Goal: Task Accomplishment & Management: Complete application form

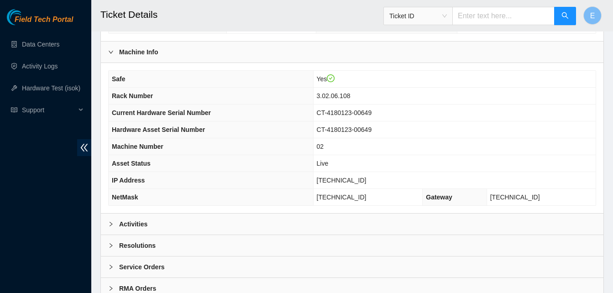
scroll to position [316, 0]
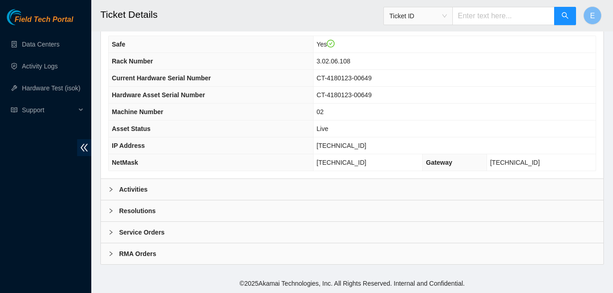
click at [127, 188] on b "Activities" at bounding box center [133, 189] width 28 height 10
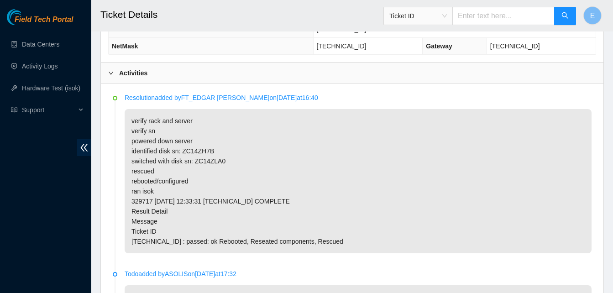
scroll to position [433, 0]
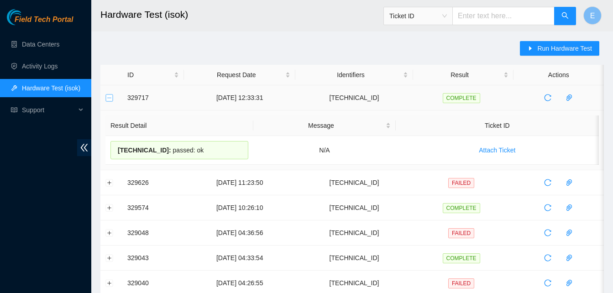
click at [107, 101] on button "Collapse row" at bounding box center [109, 97] width 7 height 7
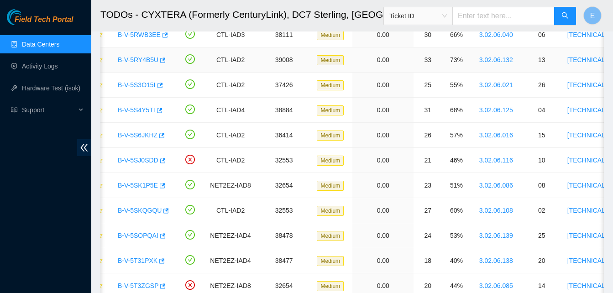
scroll to position [402, 0]
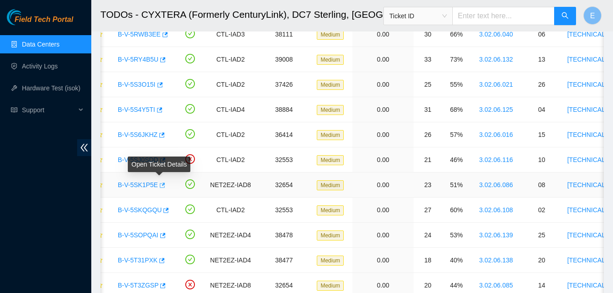
click at [160, 188] on icon "button" at bounding box center [162, 185] width 5 height 5
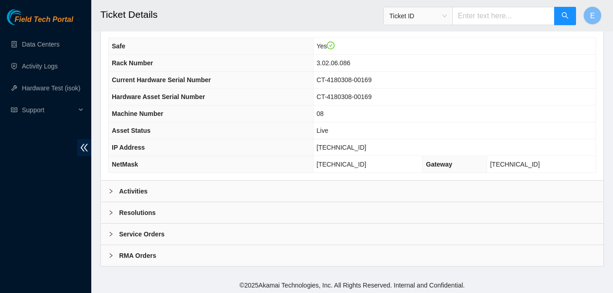
scroll to position [310, 0]
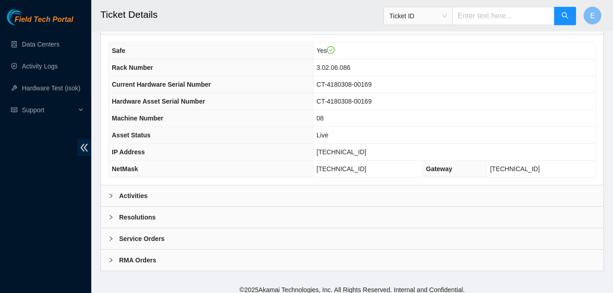
click at [136, 197] on b "Activities" at bounding box center [133, 196] width 28 height 10
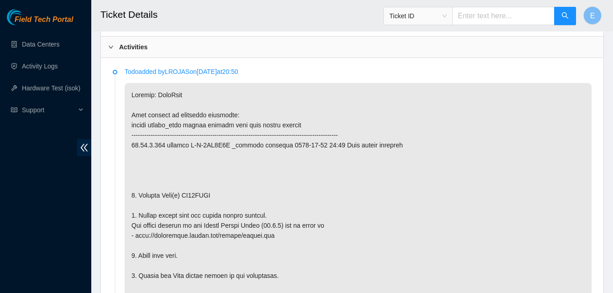
scroll to position [459, 0]
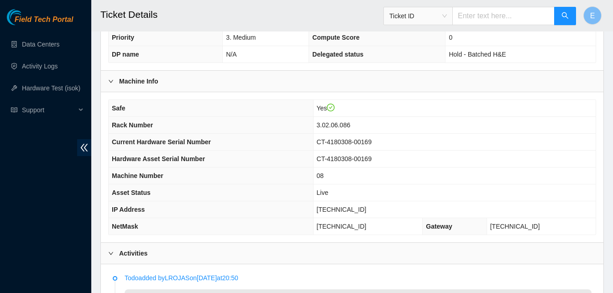
scroll to position [253, 0]
drag, startPoint x: 350, startPoint y: 207, endPoint x: 381, endPoint y: 207, distance: 31.5
click at [381, 207] on td "23.62.6.109" at bounding box center [454, 208] width 282 height 17
copy span "23.62.6.109"
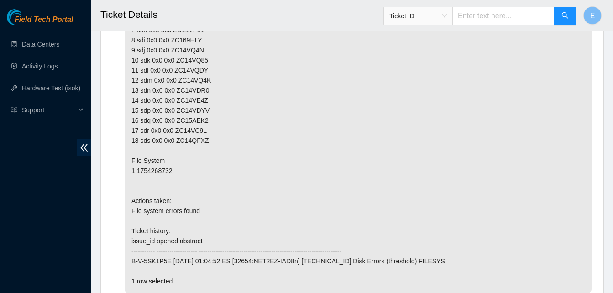
scroll to position [2356, 0]
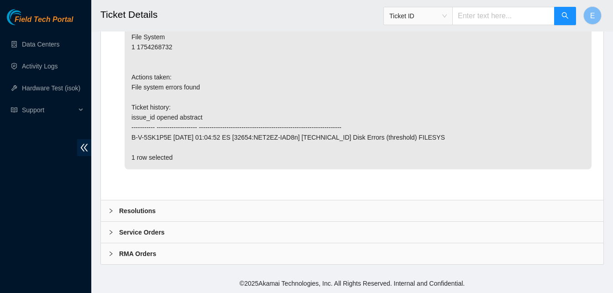
click at [128, 210] on b "Resolutions" at bounding box center [137, 211] width 37 height 10
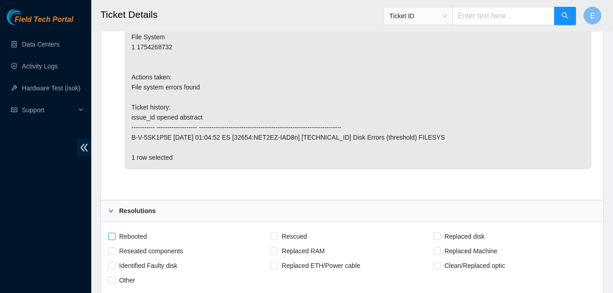
click at [111, 237] on input "Rebooted" at bounding box center [111, 236] width 6 height 6
checkbox input "true"
click at [272, 236] on input "Rescued" at bounding box center [274, 236] width 6 height 6
checkbox input "true"
click at [441, 236] on span "Replaced disk" at bounding box center [464, 236] width 47 height 15
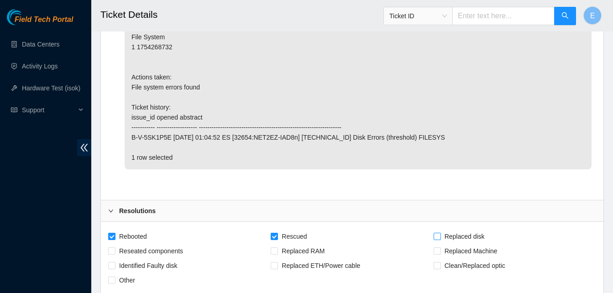
click at [440, 236] on input "Replaced disk" at bounding box center [437, 236] width 6 height 6
checkbox input "true"
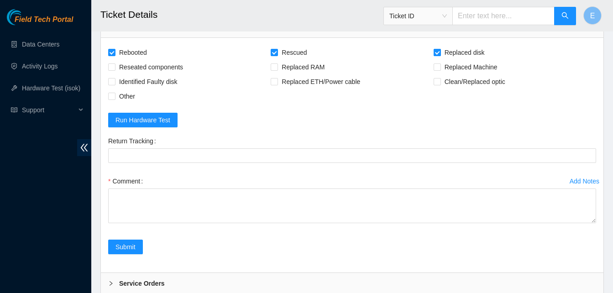
scroll to position [2591, 0]
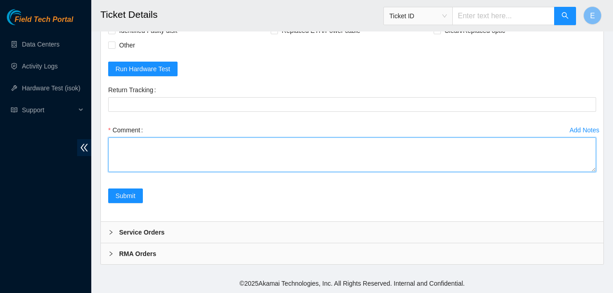
click at [152, 146] on textarea "Comment" at bounding box center [352, 154] width 488 height 35
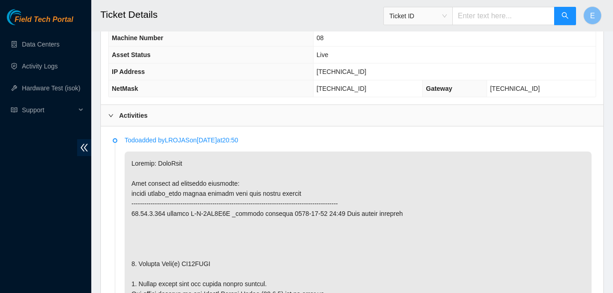
scroll to position [417, 0]
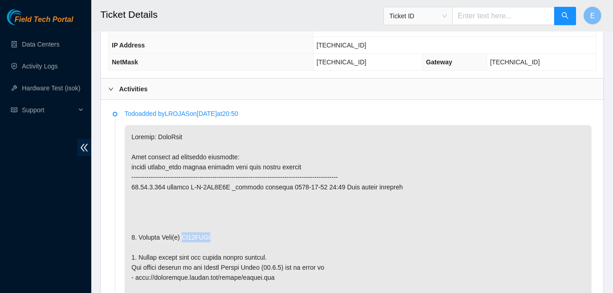
drag, startPoint x: 182, startPoint y: 234, endPoint x: 210, endPoint y: 240, distance: 28.4
copy p "ZC14QFXZ"
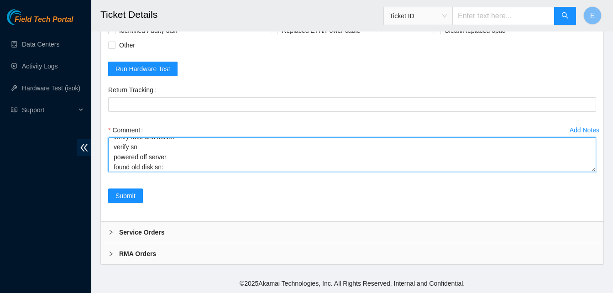
scroll to position [10, 0]
click at [178, 153] on textarea "verify rack and server verify sn powered off server found old disk sn:" at bounding box center [352, 154] width 488 height 35
click at [180, 165] on textarea "verify rack and server verify sn powered off server found old disk sn:" at bounding box center [352, 154] width 488 height 35
paste textarea "ZC14QFXZ"
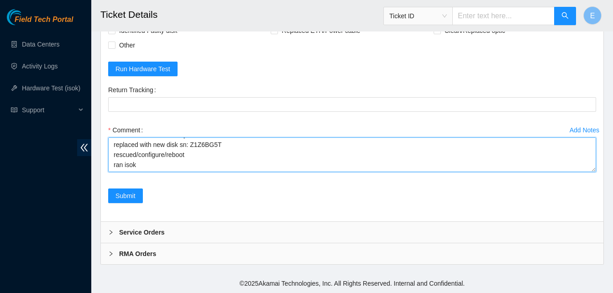
paste textarea "329780 01-09-2025 02:38:45 23.62.6.109 COMPLETE Result Detail Message Ticket ID…"
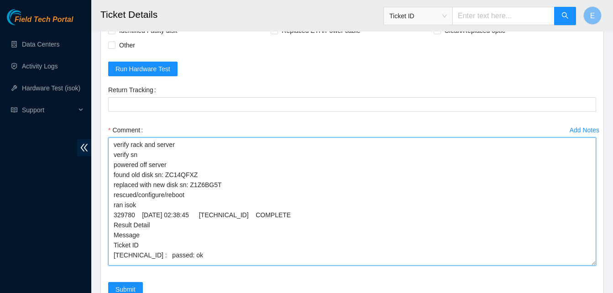
drag, startPoint x: 595, startPoint y: 170, endPoint x: 586, endPoint y: 262, distance: 92.6
click at [586, 262] on textarea "verify rack and server verify sn powered off server found old disk sn: ZC14QFXZ…" at bounding box center [352, 201] width 488 height 128
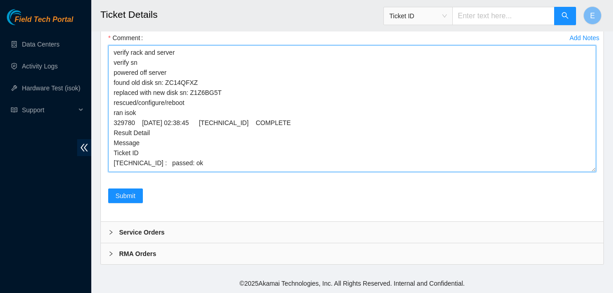
drag, startPoint x: 112, startPoint y: 144, endPoint x: 190, endPoint y: 160, distance: 79.7
click at [190, 160] on textarea "verify rack and server verify sn powered off server found old disk sn: ZC14QFXZ…" at bounding box center [352, 108] width 488 height 127
click at [350, 73] on textarea "verify rack and server verify sn powered off server found old disk sn: ZC14QFXZ…" at bounding box center [352, 108] width 488 height 127
type textarea "verify rack and server verify sn powered off server found old disk sn: ZC14QFXZ…"
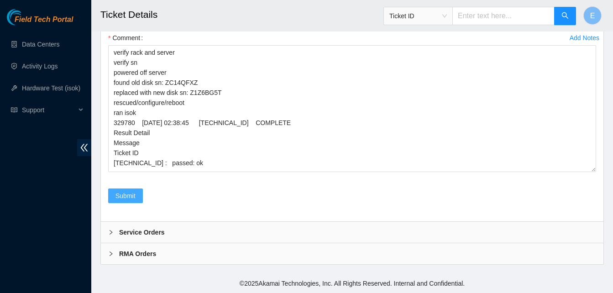
click at [123, 193] on span "Submit" at bounding box center [125, 196] width 20 height 10
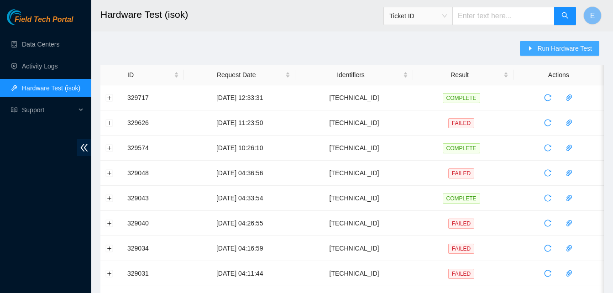
click at [543, 49] on span "Run Hardware Test" at bounding box center [564, 48] width 55 height 10
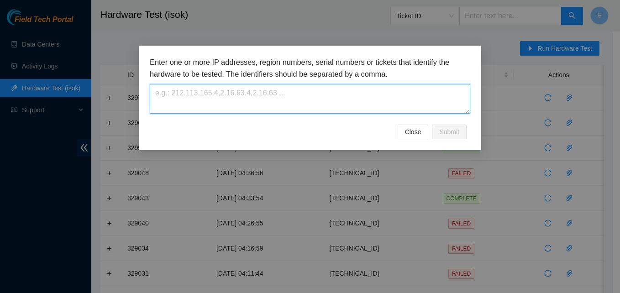
click at [270, 91] on textarea at bounding box center [310, 99] width 320 height 30
paste textarea "[TECHNICAL_ID]"
type textarea "[TECHNICAL_ID]"
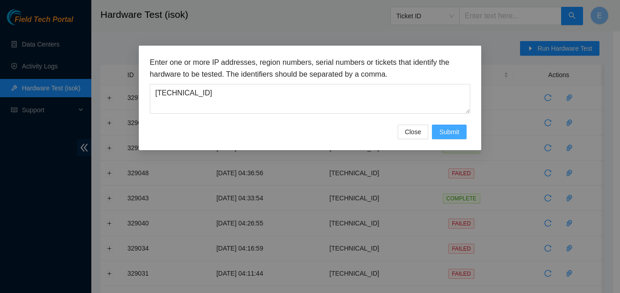
click at [459, 132] on span "Submit" at bounding box center [449, 132] width 20 height 10
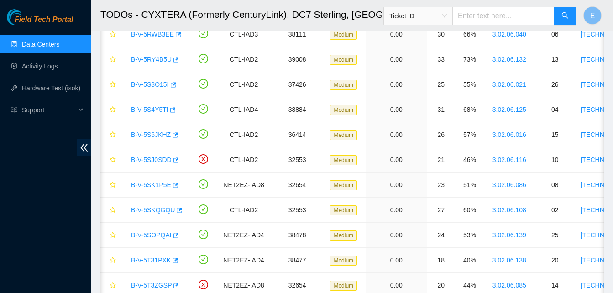
scroll to position [0, 13]
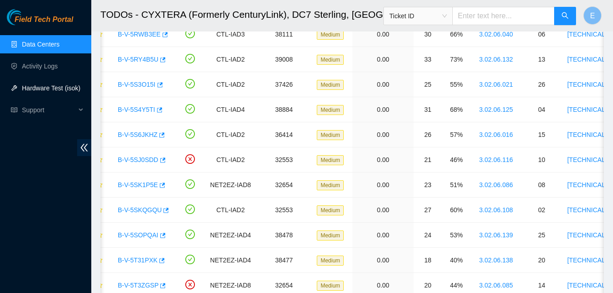
click at [48, 89] on link "Hardware Test (isok)" at bounding box center [51, 87] width 58 height 7
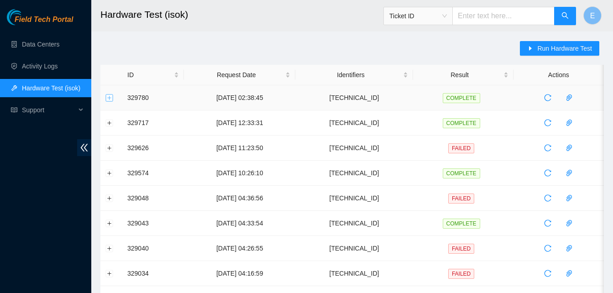
click at [107, 100] on button "Expand row" at bounding box center [109, 97] width 7 height 7
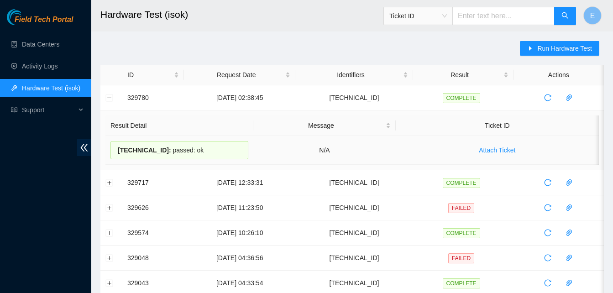
drag, startPoint x: 127, startPoint y: 98, endPoint x: 192, endPoint y: 153, distance: 84.8
copy tbody "329780 01-09-2025 02:38:45 23.62.6.109 COMPLETE Result Detail Message Ticket ID…"
click at [109, 96] on button "Collapse row" at bounding box center [109, 97] width 7 height 7
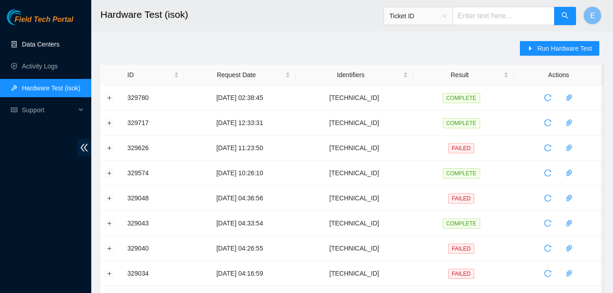
click at [48, 43] on link "Data Centers" at bounding box center [40, 44] width 37 height 7
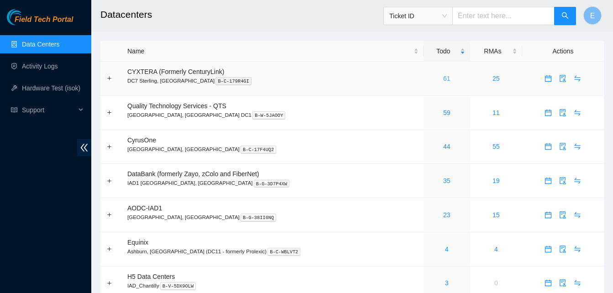
click at [443, 81] on link "61" at bounding box center [446, 78] width 7 height 7
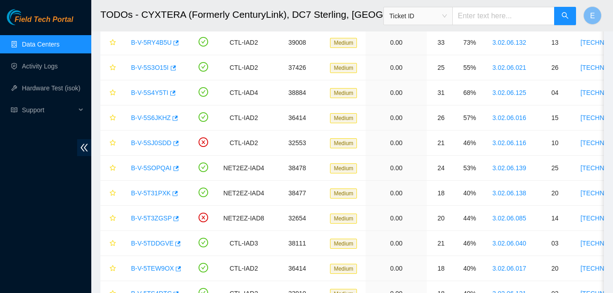
scroll to position [420, 0]
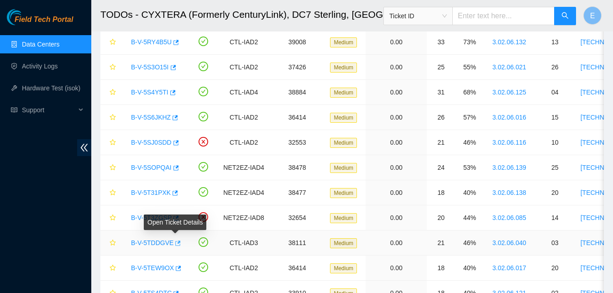
click at [175, 245] on icon "button" at bounding box center [177, 243] width 6 height 6
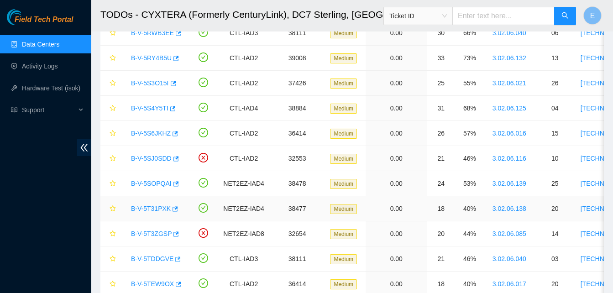
scroll to position [407, 0]
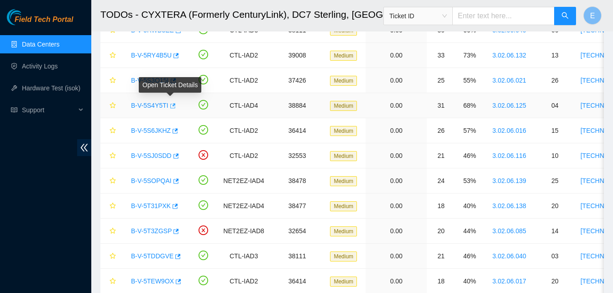
click at [172, 106] on icon "button" at bounding box center [172, 106] width 6 height 6
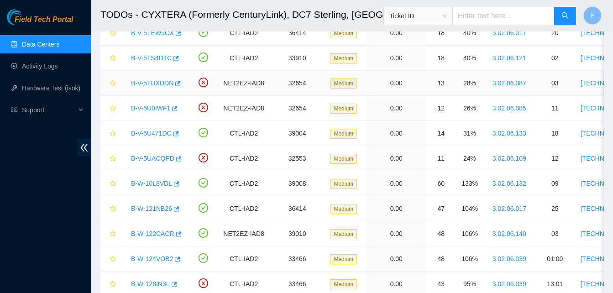
scroll to position [655, 0]
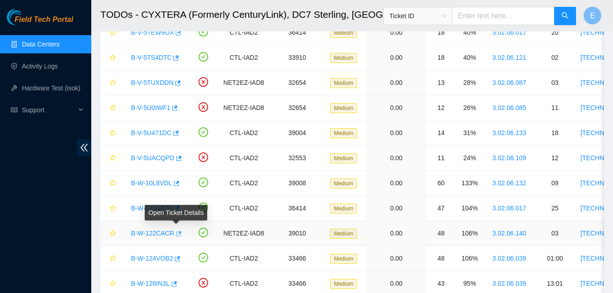
click at [175, 230] on icon "button" at bounding box center [178, 233] width 6 height 6
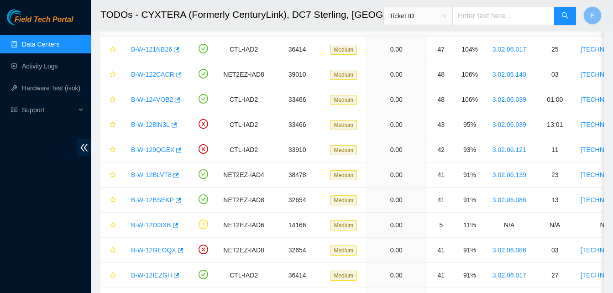
scroll to position [815, 0]
click at [175, 201] on icon "button" at bounding box center [177, 200] width 6 height 6
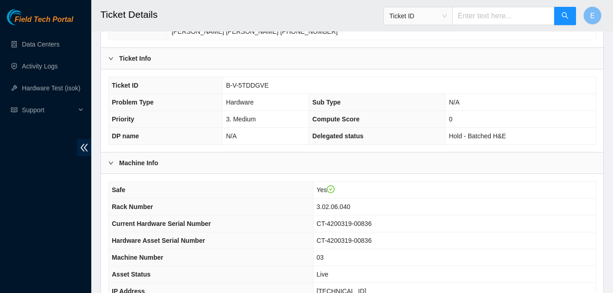
scroll to position [316, 0]
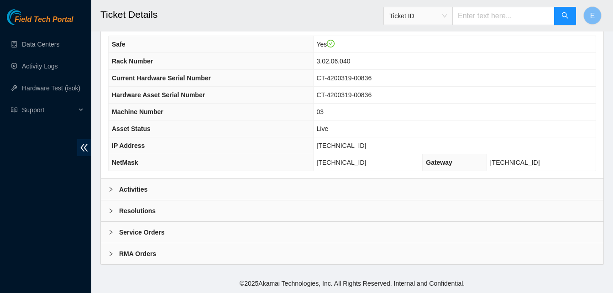
click at [133, 188] on b "Activities" at bounding box center [133, 189] width 28 height 10
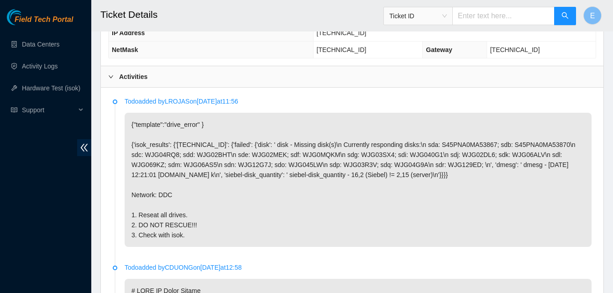
scroll to position [429, 0]
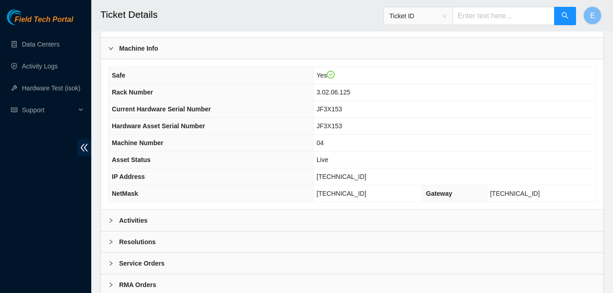
scroll to position [286, 0]
click at [135, 221] on b "Activities" at bounding box center [133, 220] width 28 height 10
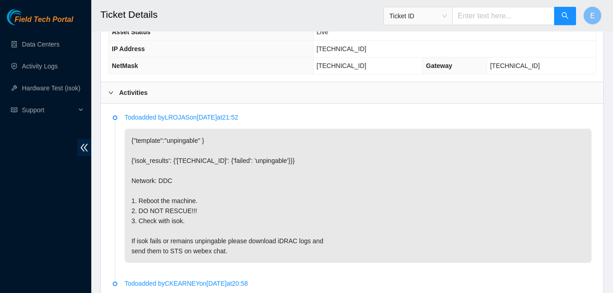
scroll to position [413, 0]
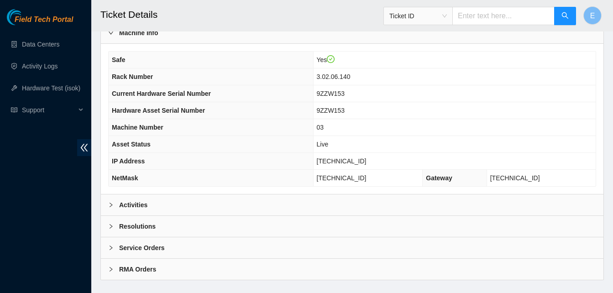
scroll to position [302, 0]
click at [136, 201] on b "Activities" at bounding box center [133, 204] width 28 height 10
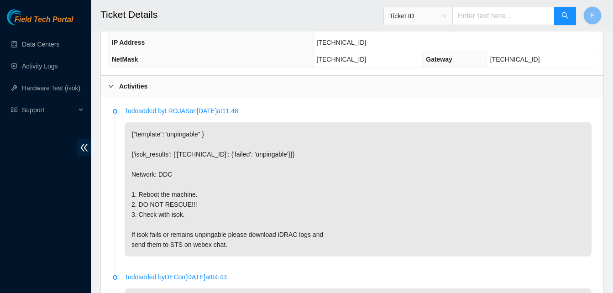
scroll to position [420, 0]
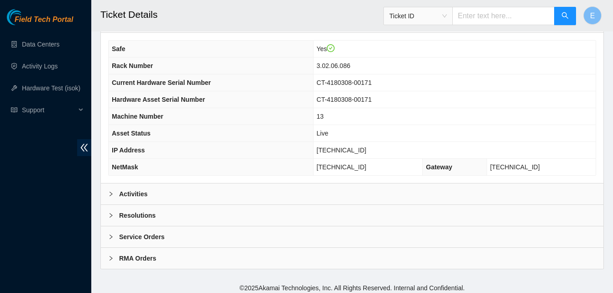
scroll to position [316, 0]
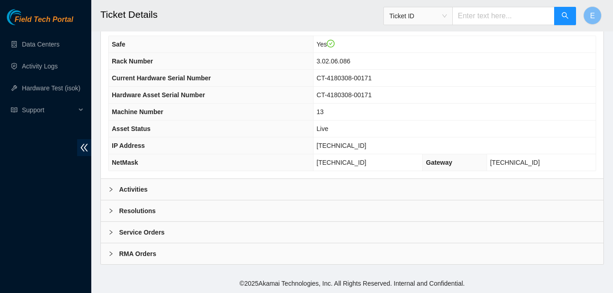
click at [137, 186] on b "Activities" at bounding box center [133, 189] width 28 height 10
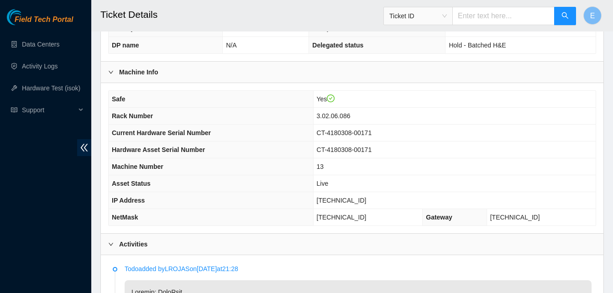
scroll to position [262, 0]
drag, startPoint x: 351, startPoint y: 199, endPoint x: 383, endPoint y: 206, distance: 33.2
click at [383, 206] on td "23.62.6.118" at bounding box center [454, 200] width 282 height 17
copy span "23.62.6.118"
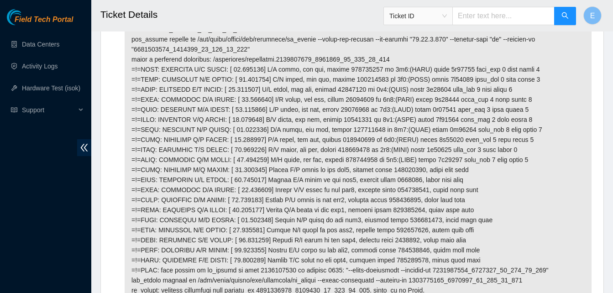
scroll to position [2079, 0]
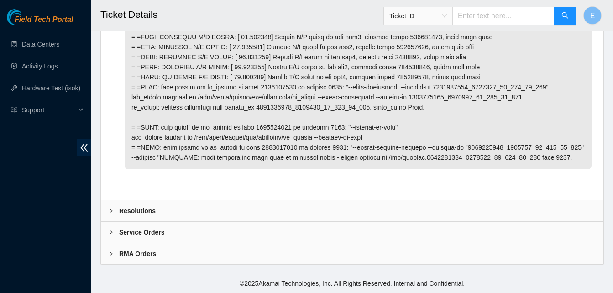
click at [137, 211] on b "Resolutions" at bounding box center [137, 211] width 37 height 10
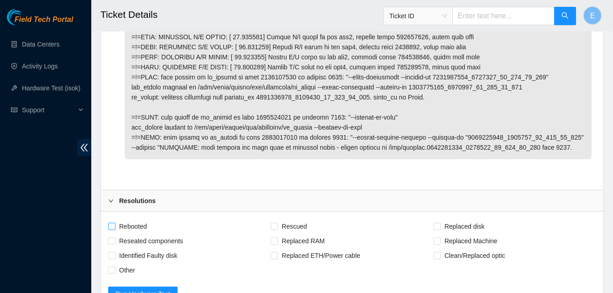
click at [115, 234] on span "Rebooted" at bounding box center [132, 226] width 35 height 15
click at [115, 229] on input "Rebooted" at bounding box center [111, 226] width 6 height 6
checkbox input "true"
click at [273, 229] on input "Rescued" at bounding box center [274, 226] width 6 height 6
checkbox input "true"
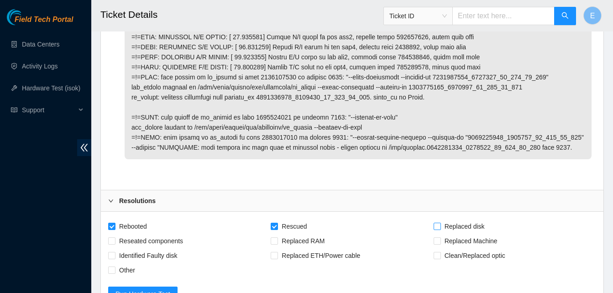
click at [441, 231] on span "Replaced disk" at bounding box center [464, 226] width 47 height 15
click at [440, 229] on input "Replaced disk" at bounding box center [437, 226] width 6 height 6
checkbox input "true"
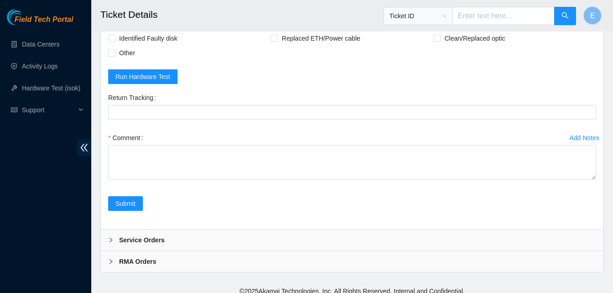
scroll to position [2314, 0]
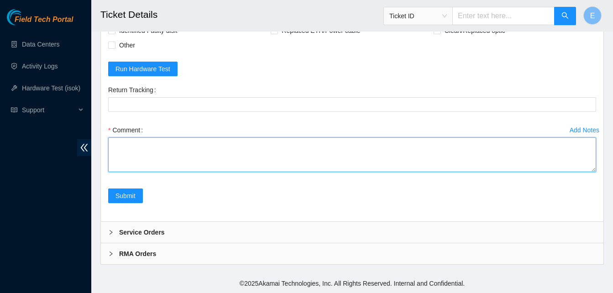
click at [178, 157] on textarea "Comment" at bounding box center [352, 154] width 488 height 35
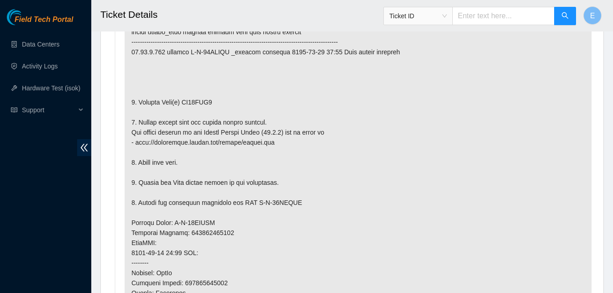
scroll to position [551, 0]
drag, startPoint x: 180, startPoint y: 99, endPoint x: 211, endPoint y: 107, distance: 31.5
click at [211, 107] on p at bounding box center [358, 233] width 467 height 486
copy p "ZC14VPK3"
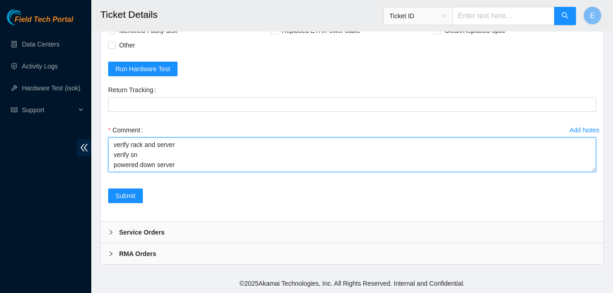
scroll to position [10, 0]
click at [183, 164] on textarea "verify rack and server verify sn powered down server verified old disk sn:" at bounding box center [352, 154] width 488 height 35
paste textarea "ZC14VPK3"
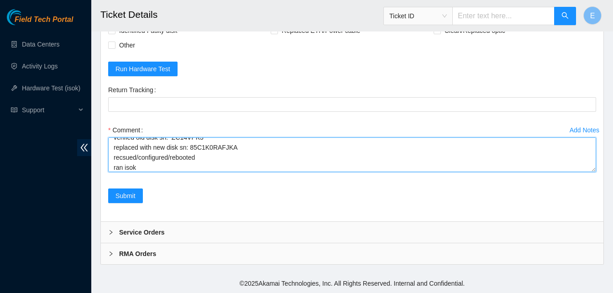
scroll to position [47, 0]
paste textarea "329791 01-09-2025 03:40:21 23.62.6.118 COMPLETE Result Detail Message Ticket ID…"
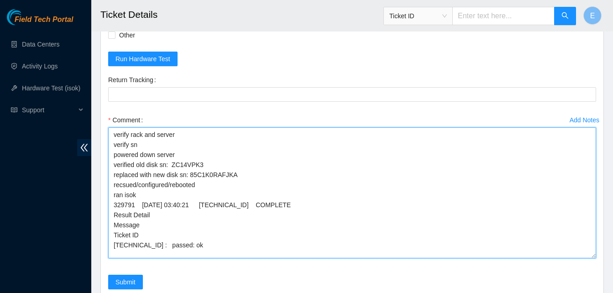
scroll to position [0, 0]
drag, startPoint x: 593, startPoint y: 171, endPoint x: 592, endPoint y: 268, distance: 96.8
click at [592, 259] on textarea "verify rack and server verify sn powered down server verified old disk sn: ZC14…" at bounding box center [352, 192] width 488 height 131
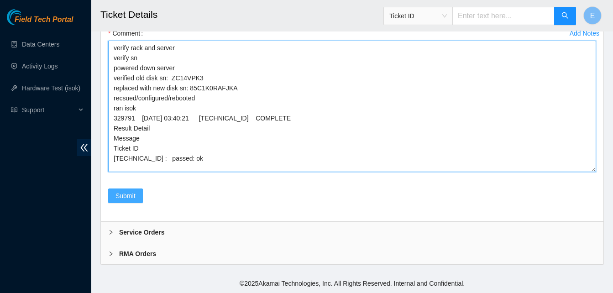
type textarea "verify rack and server verify sn powered down server verified old disk sn: ZC14…"
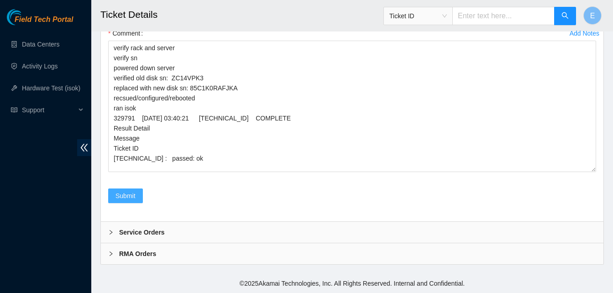
click at [125, 195] on span "Submit" at bounding box center [125, 196] width 20 height 10
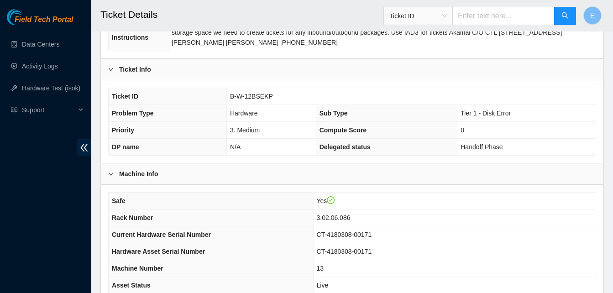
scroll to position [160, 0]
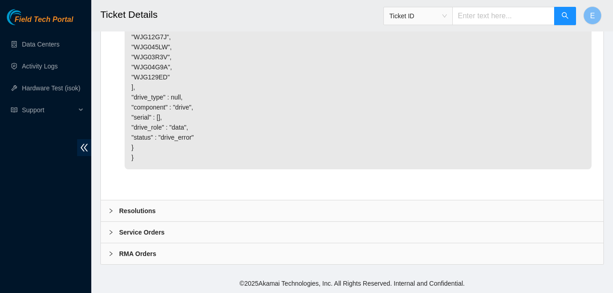
scroll to position [1973, 0]
click at [149, 212] on b "Resolutions" at bounding box center [137, 211] width 37 height 10
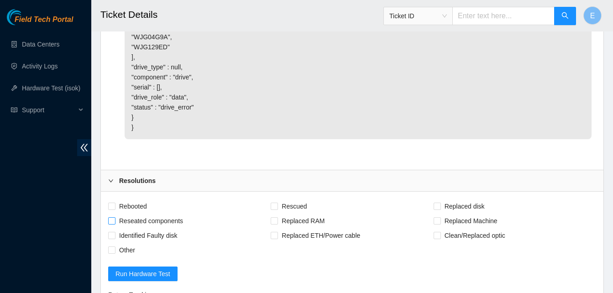
click at [112, 224] on input "Reseated components" at bounding box center [111, 220] width 6 height 6
checkbox input "true"
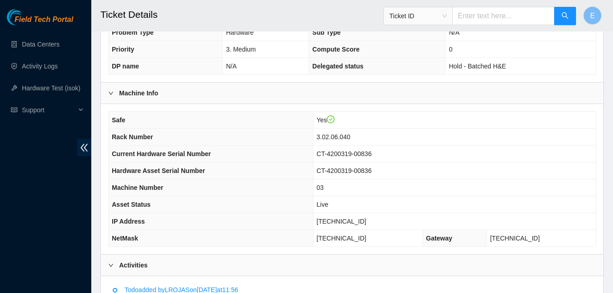
scroll to position [241, 0]
drag, startPoint x: 343, startPoint y: 221, endPoint x: 376, endPoint y: 225, distance: 33.1
click at [376, 225] on td "[TECHNICAL_ID]" at bounding box center [454, 221] width 282 height 17
copy span "[TECHNICAL_ID]"
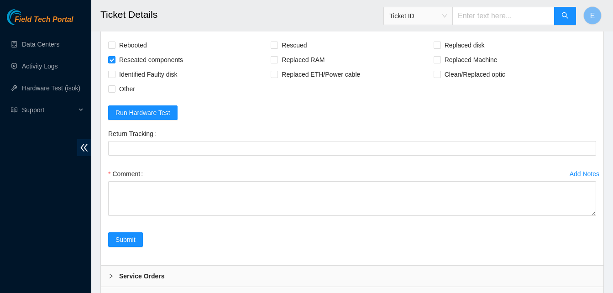
scroll to position [2135, 0]
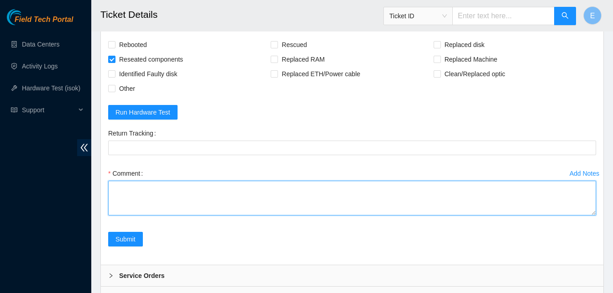
click at [120, 213] on textarea "Comment" at bounding box center [352, 198] width 488 height 35
paste textarea "23.46.150.6 : failed: disk: disk - Missing disk(s) Currently responding disks: …"
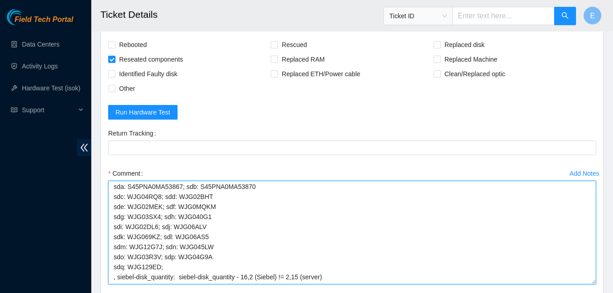
scroll to position [82, 0]
drag, startPoint x: 593, startPoint y: 243, endPoint x: 594, endPoint y: 312, distance: 68.9
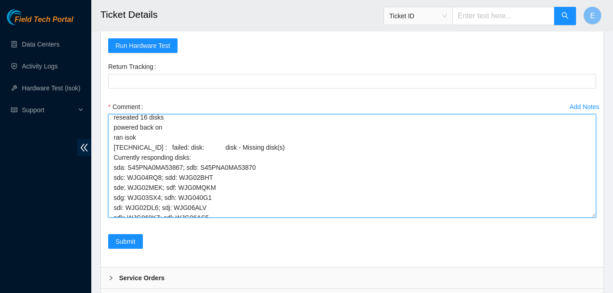
scroll to position [0, 0]
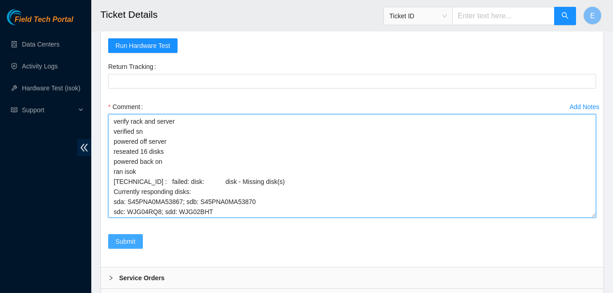
type textarea "verify rack and server verified sn powered off server reseated 16 disks powered…"
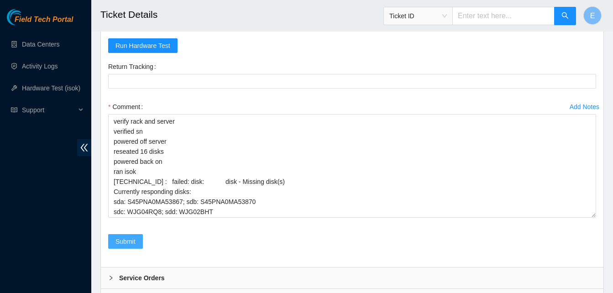
click at [130, 246] on span "Submit" at bounding box center [125, 241] width 20 height 10
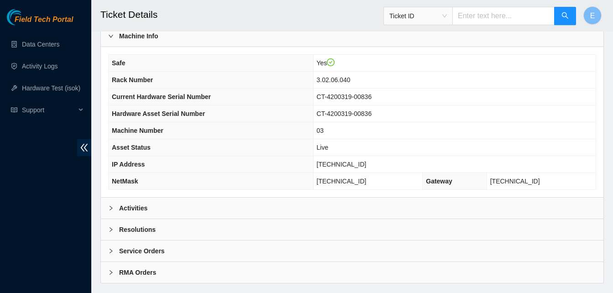
scroll to position [316, 0]
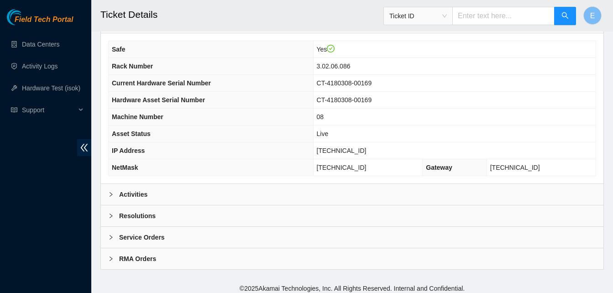
scroll to position [316, 0]
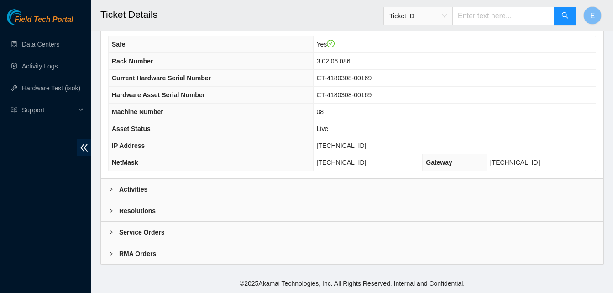
click at [132, 188] on b "Activities" at bounding box center [133, 189] width 28 height 10
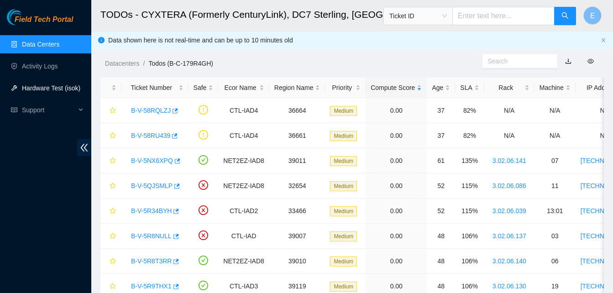
scroll to position [815, 0]
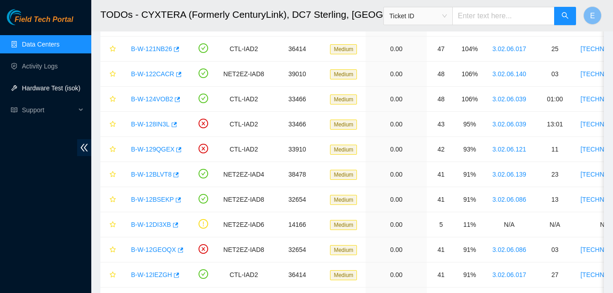
click at [33, 84] on link "Hardware Test (isok)" at bounding box center [51, 87] width 58 height 7
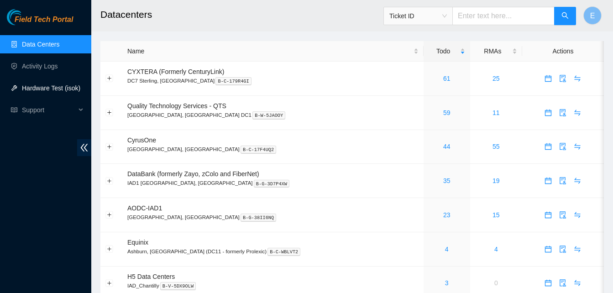
click at [55, 84] on link "Hardware Test (isok)" at bounding box center [51, 87] width 58 height 7
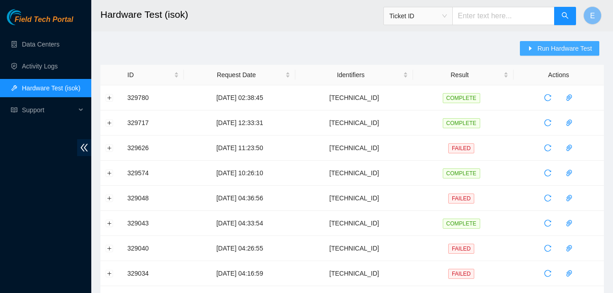
click at [554, 48] on span "Run Hardware Test" at bounding box center [564, 48] width 55 height 10
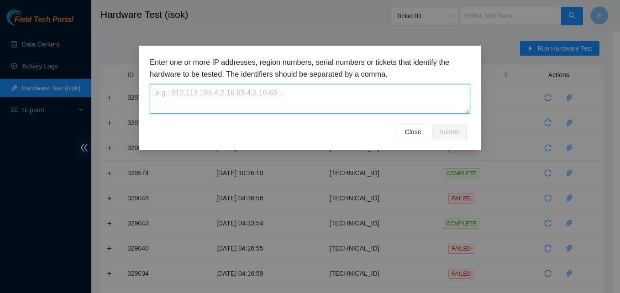
click at [224, 93] on textarea at bounding box center [310, 99] width 320 height 30
paste textarea "[TECHNICAL_ID]"
type textarea "[TECHNICAL_ID]"
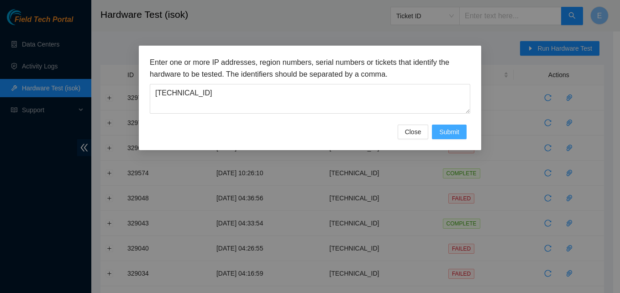
click at [449, 132] on span "Submit" at bounding box center [449, 132] width 20 height 10
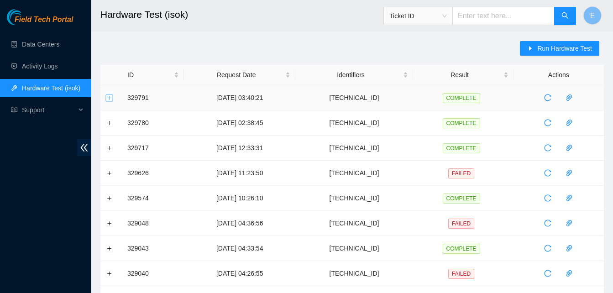
click at [107, 100] on button "Expand row" at bounding box center [109, 97] width 7 height 7
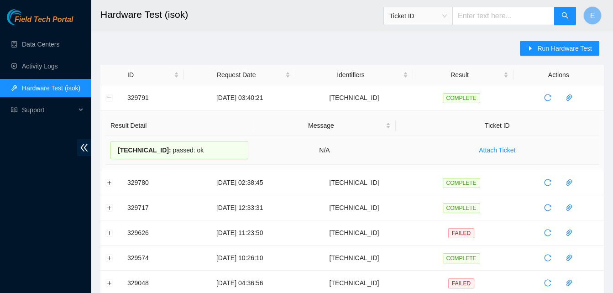
drag, startPoint x: 128, startPoint y: 99, endPoint x: 190, endPoint y: 152, distance: 81.5
copy tbody "329791 01-09-2025 03:40:21 23.62.6.118 COMPLETE Result Detail Message Ticket ID…"
click at [111, 97] on button "Collapse row" at bounding box center [109, 97] width 7 height 7
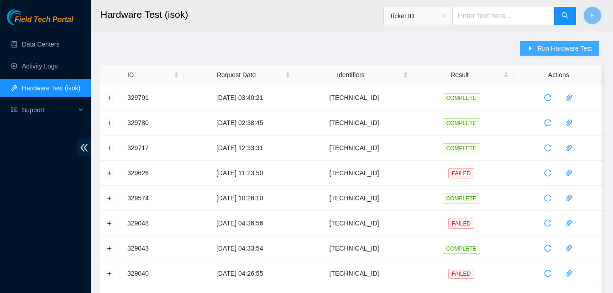
click at [549, 51] on span "Run Hardware Test" at bounding box center [564, 48] width 55 height 10
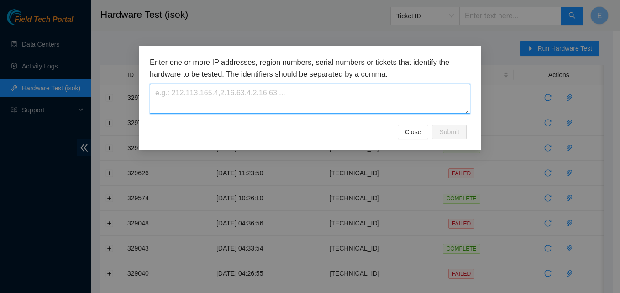
click at [247, 91] on textarea at bounding box center [310, 99] width 320 height 30
paste textarea "[TECHNICAL_ID]"
type textarea "[TECHNICAL_ID]"
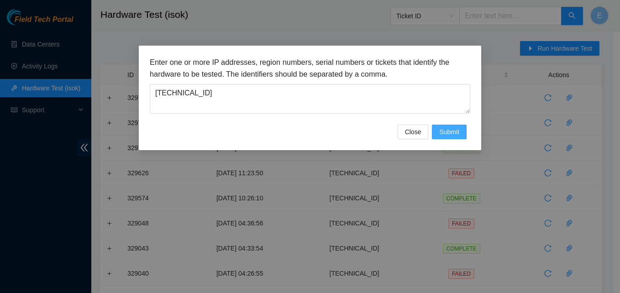
click at [454, 129] on span "Submit" at bounding box center [449, 132] width 20 height 10
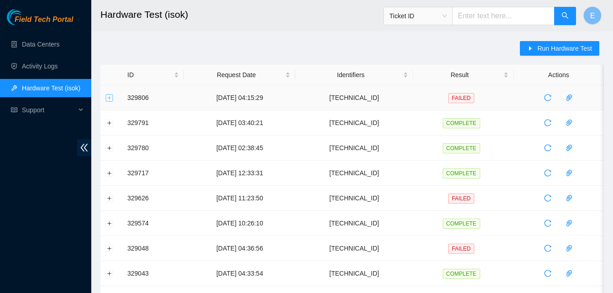
click at [110, 100] on button "Expand row" at bounding box center [109, 97] width 7 height 7
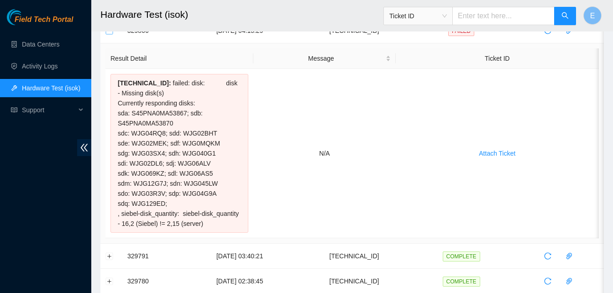
scroll to position [68, 0]
drag, startPoint x: 117, startPoint y: 81, endPoint x: 222, endPoint y: 232, distance: 183.6
click at [222, 232] on div "[TECHNICAL_ID] : failed: disk: disk - Missing disk(s) Currently responding disk…" at bounding box center [179, 152] width 138 height 159
copy div "[TECHNICAL_ID] : failed: disk: disk - Missing disk(s) Currently responding disk…"
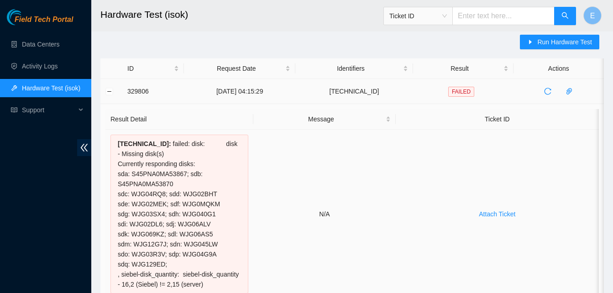
scroll to position [6, 0]
click at [111, 93] on button "Collapse row" at bounding box center [109, 91] width 7 height 7
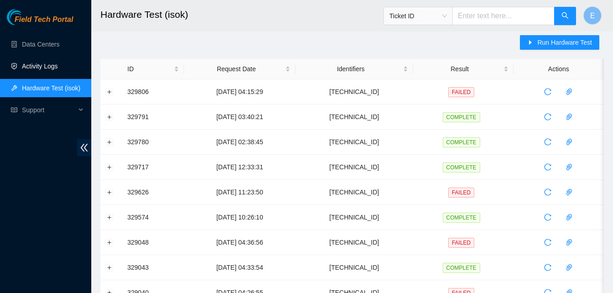
click at [42, 64] on link "Activity Logs" at bounding box center [40, 66] width 36 height 7
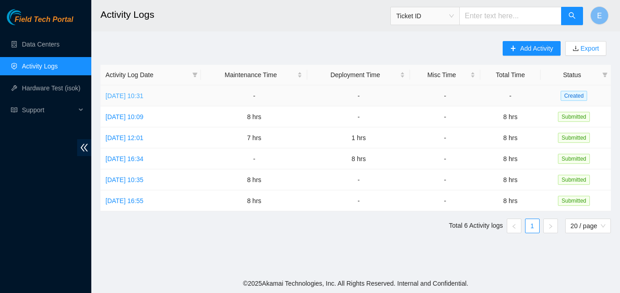
click at [132, 94] on link "[DATE] 10:31" at bounding box center [124, 95] width 38 height 7
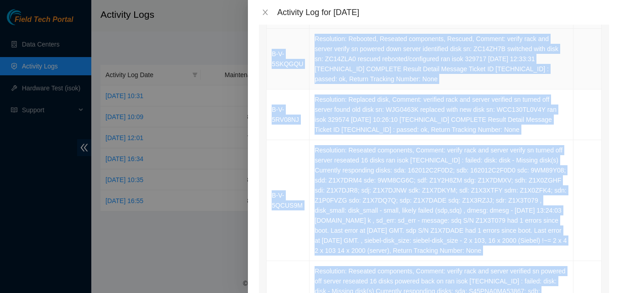
scroll to position [162, 0]
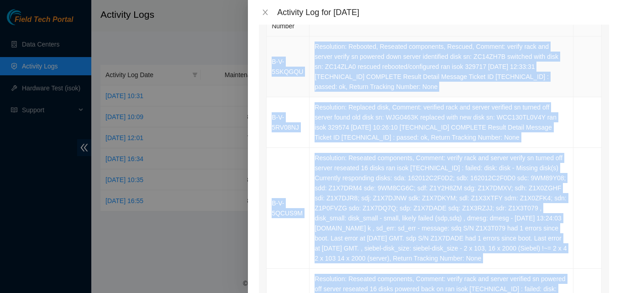
drag, startPoint x: 559, startPoint y: 78, endPoint x: 272, endPoint y: 42, distance: 289.2
click at [272, 42] on tbody "B-V-5SKQGQU Resolution: Rebooted, Reseated components, Rescued, Comment: verify…" at bounding box center [434, 259] width 335 height 444
copy tbody "B-V-5SKQGQU Resolution: Rebooted, Reseated components, Rescued, Comment: verify…"
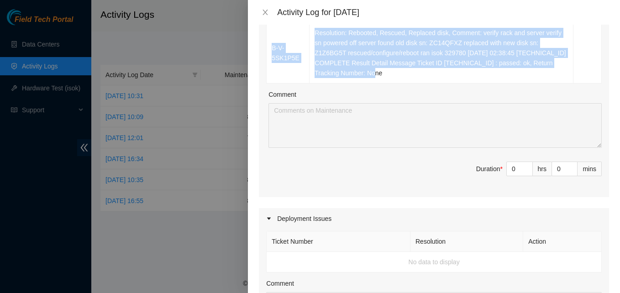
scroll to position [559, 0]
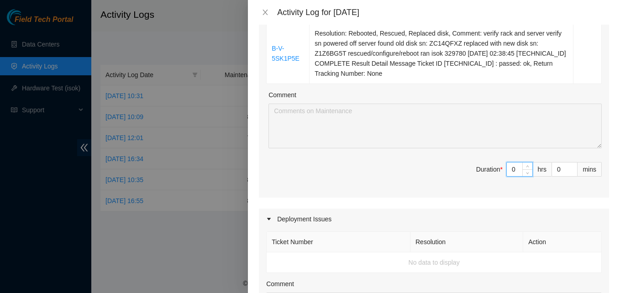
click at [507, 168] on input "0" at bounding box center [520, 169] width 26 height 14
type input "8"
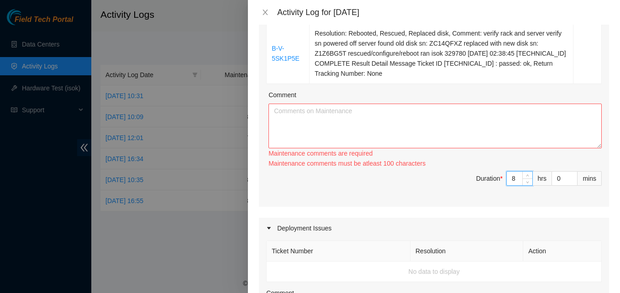
type input "8"
click at [330, 123] on textarea "Comment" at bounding box center [434, 126] width 333 height 45
paste textarea "B-V-5SKQGQU Resolution: Rebooted, Reseated components, Rescued, Comment: verify…"
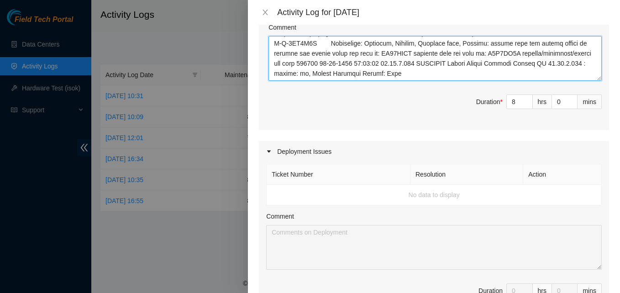
scroll to position [627, 0]
drag, startPoint x: 590, startPoint y: 80, endPoint x: 590, endPoint y: 115, distance: 35.1
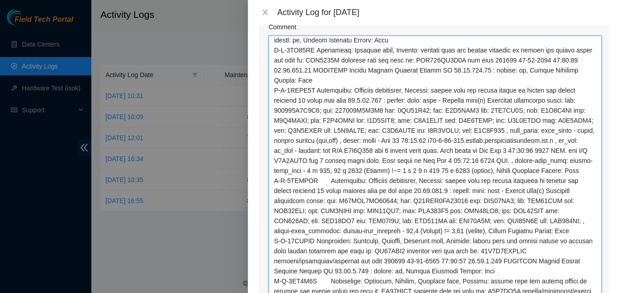
scroll to position [53, 0]
drag, startPoint x: 594, startPoint y: 78, endPoint x: 595, endPoint y: 316, distance: 238.2
click at [595, 293] on html "Field Tech Portal Data Centers Activity Logs Hardware Test (isok) Support Activ…" at bounding box center [310, 146] width 620 height 293
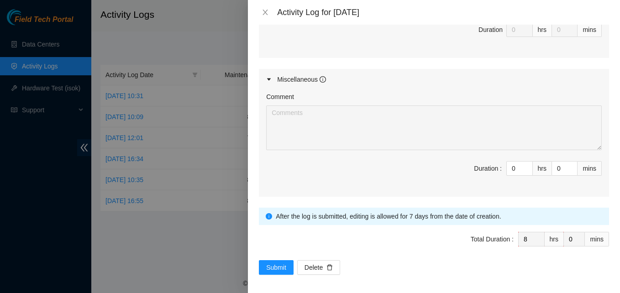
scroll to position [1130, 0]
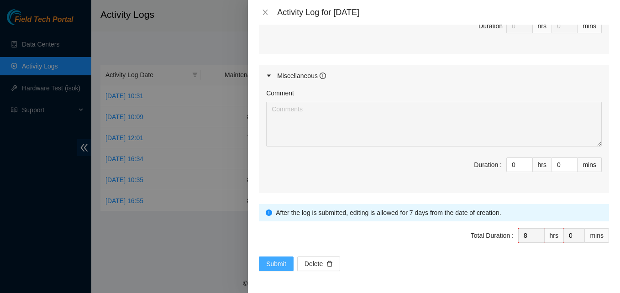
type textarea "B-V-5SKQGQU Resolution: Rebooted, Reseated components, Rescued, Comment: verify…"
click at [277, 261] on span "Submit" at bounding box center [276, 264] width 20 height 10
